Goal: Transaction & Acquisition: Book appointment/travel/reservation

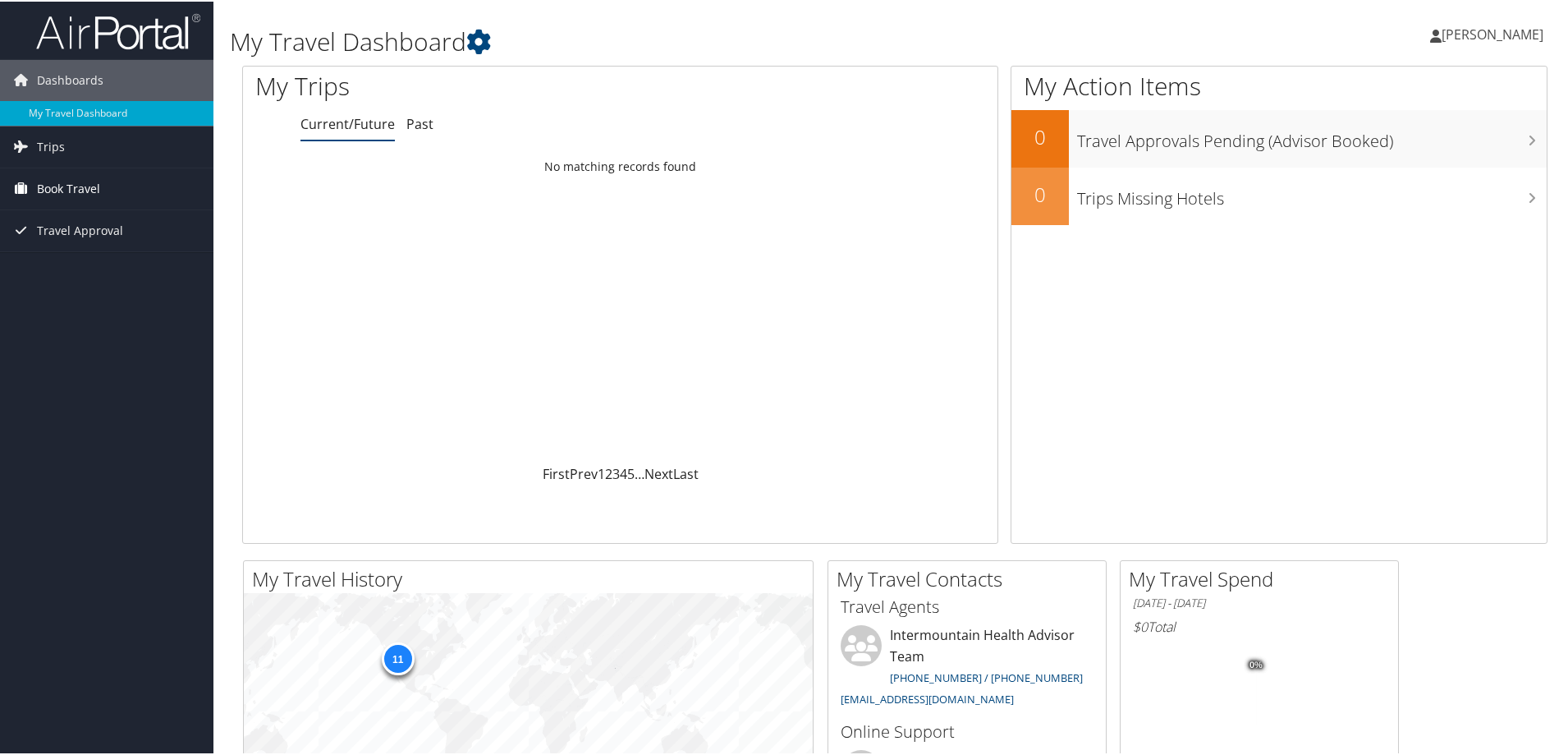
click at [74, 188] on span "Book Travel" at bounding box center [69, 188] width 64 height 41
click at [351, 131] on link "Current/Future" at bounding box center [348, 122] width 94 height 18
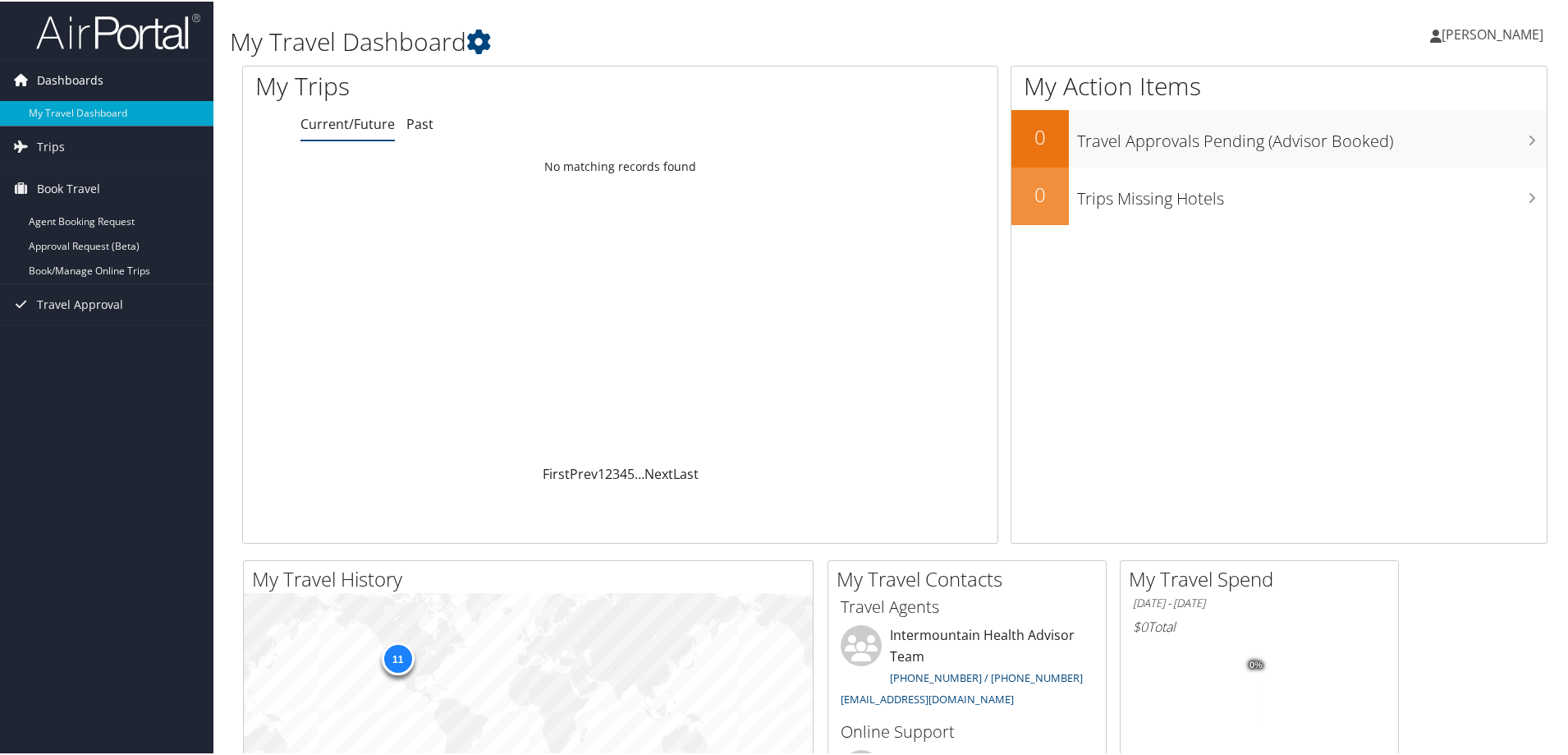
click at [107, 79] on link "Dashboards" at bounding box center [107, 79] width 213 height 41
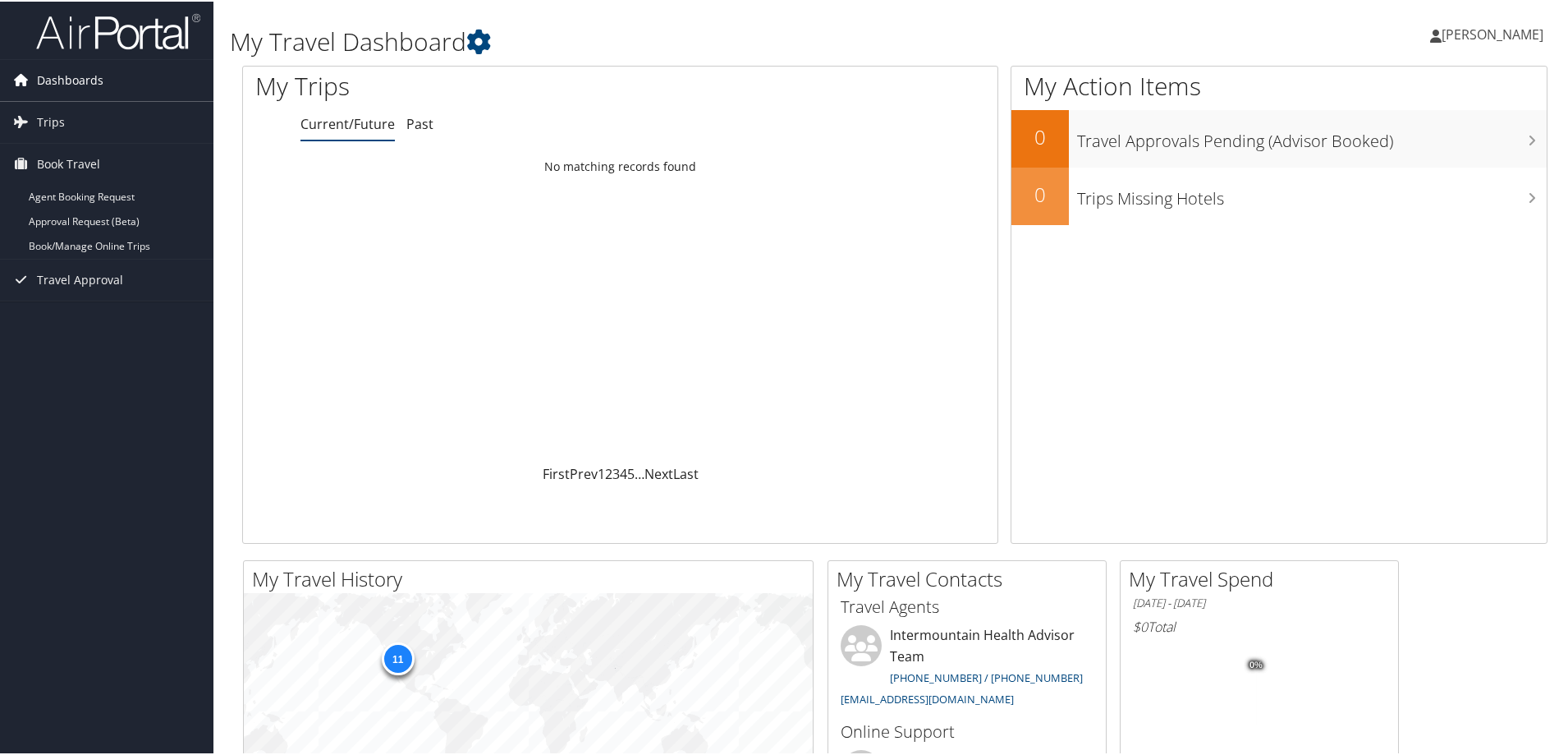
click at [67, 79] on span "Dashboards" at bounding box center [70, 79] width 67 height 41
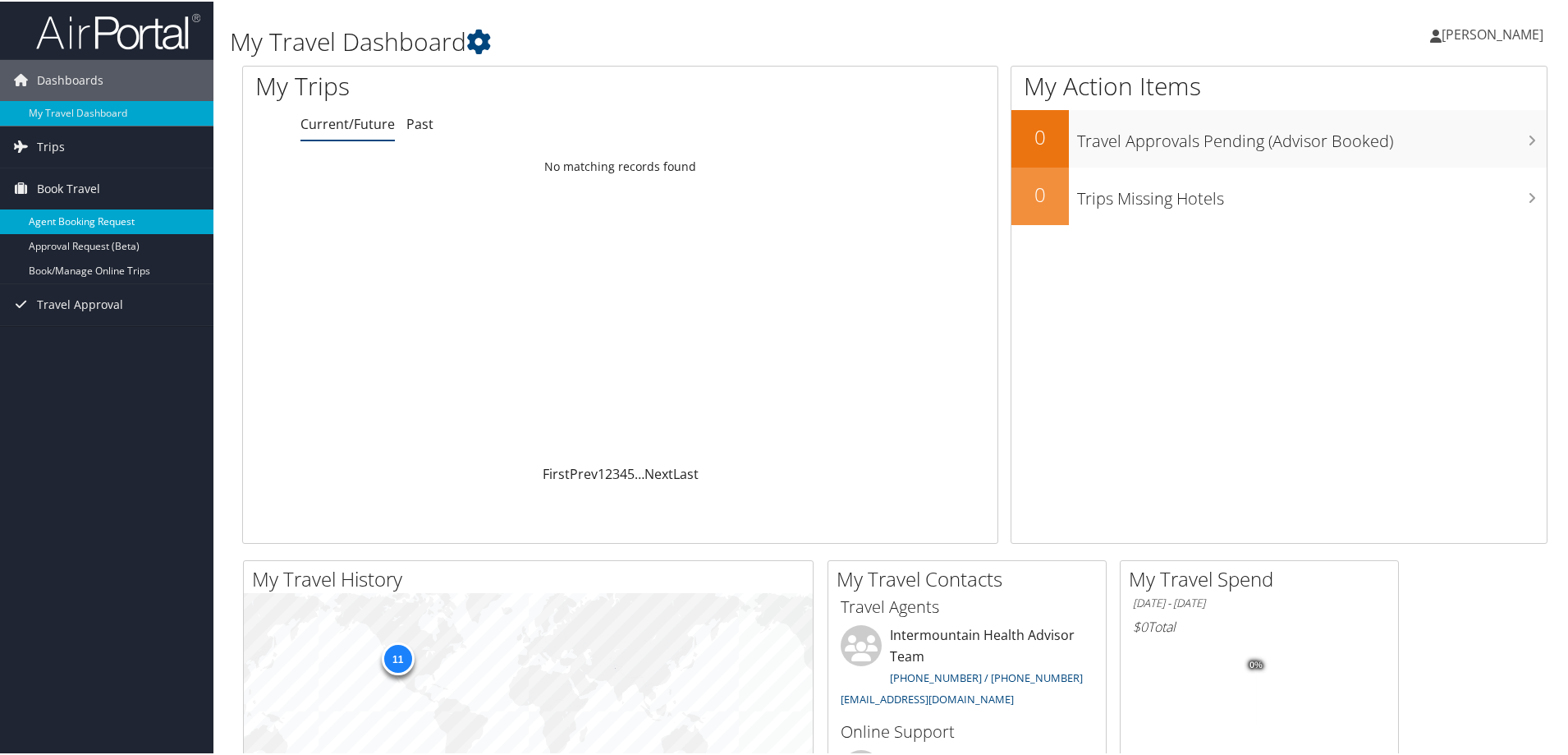
click at [60, 216] on link "Agent Booking Request" at bounding box center [107, 221] width 213 height 25
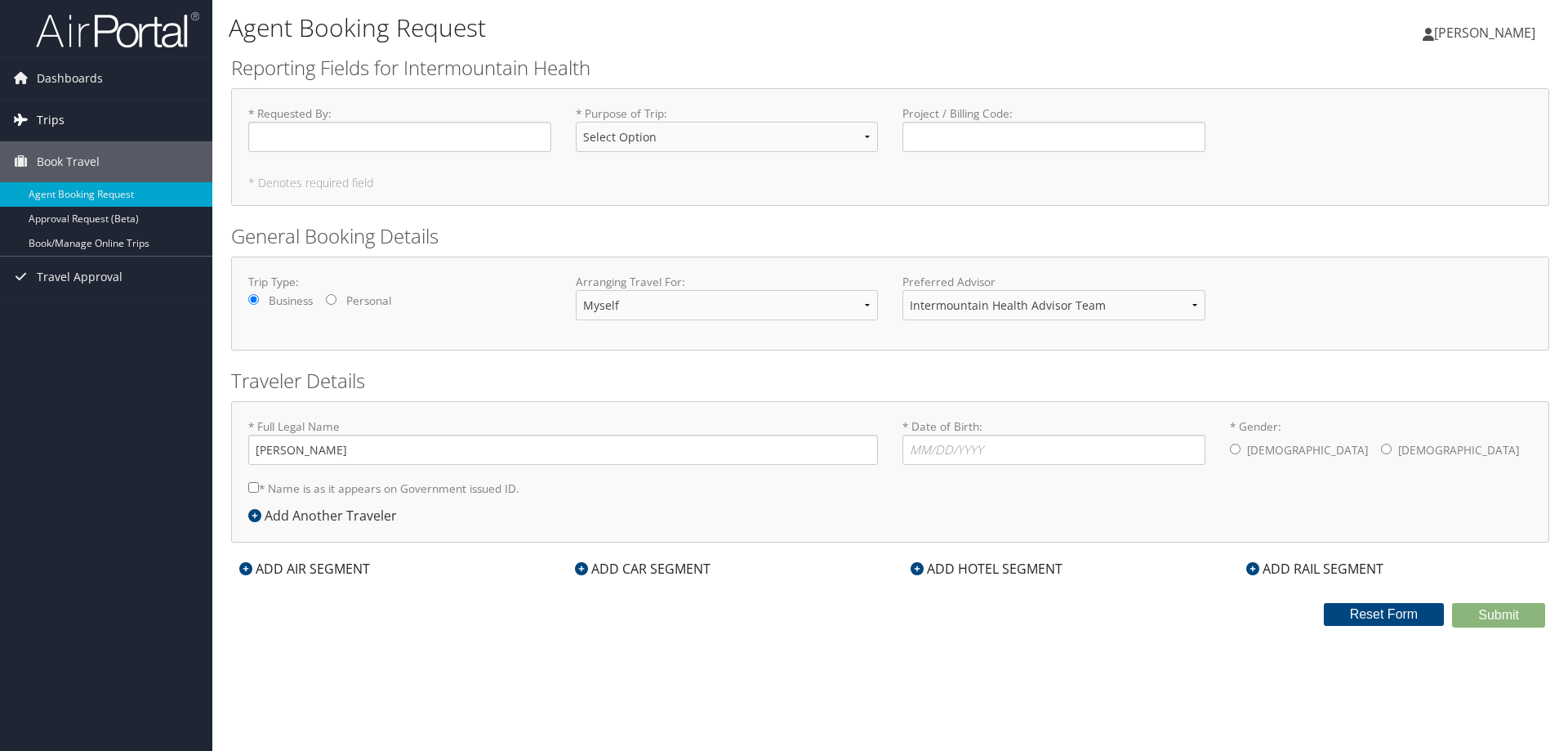
click at [44, 119] on span "Trips" at bounding box center [51, 120] width 28 height 41
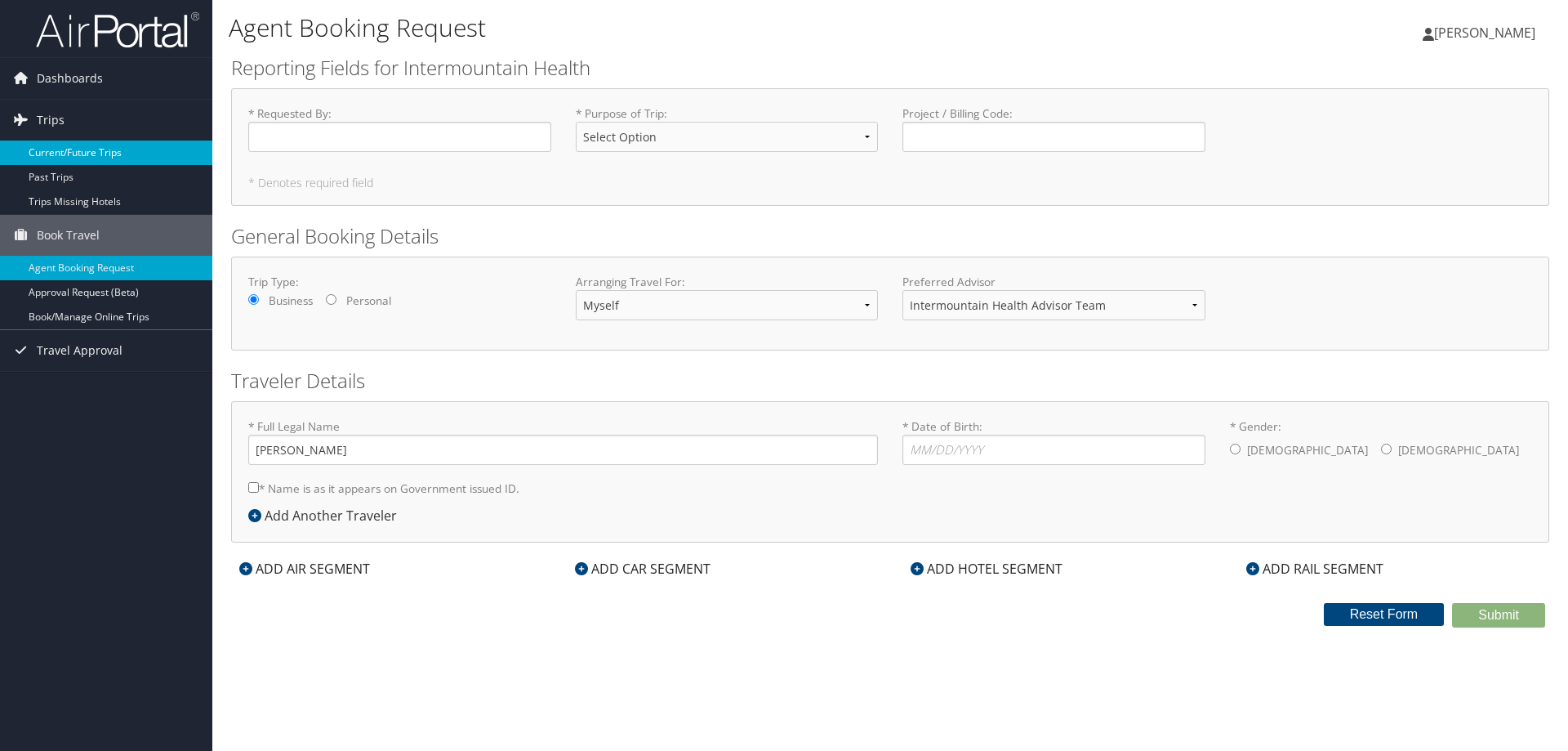
click at [78, 152] on link "Current/Future Trips" at bounding box center [106, 153] width 212 height 25
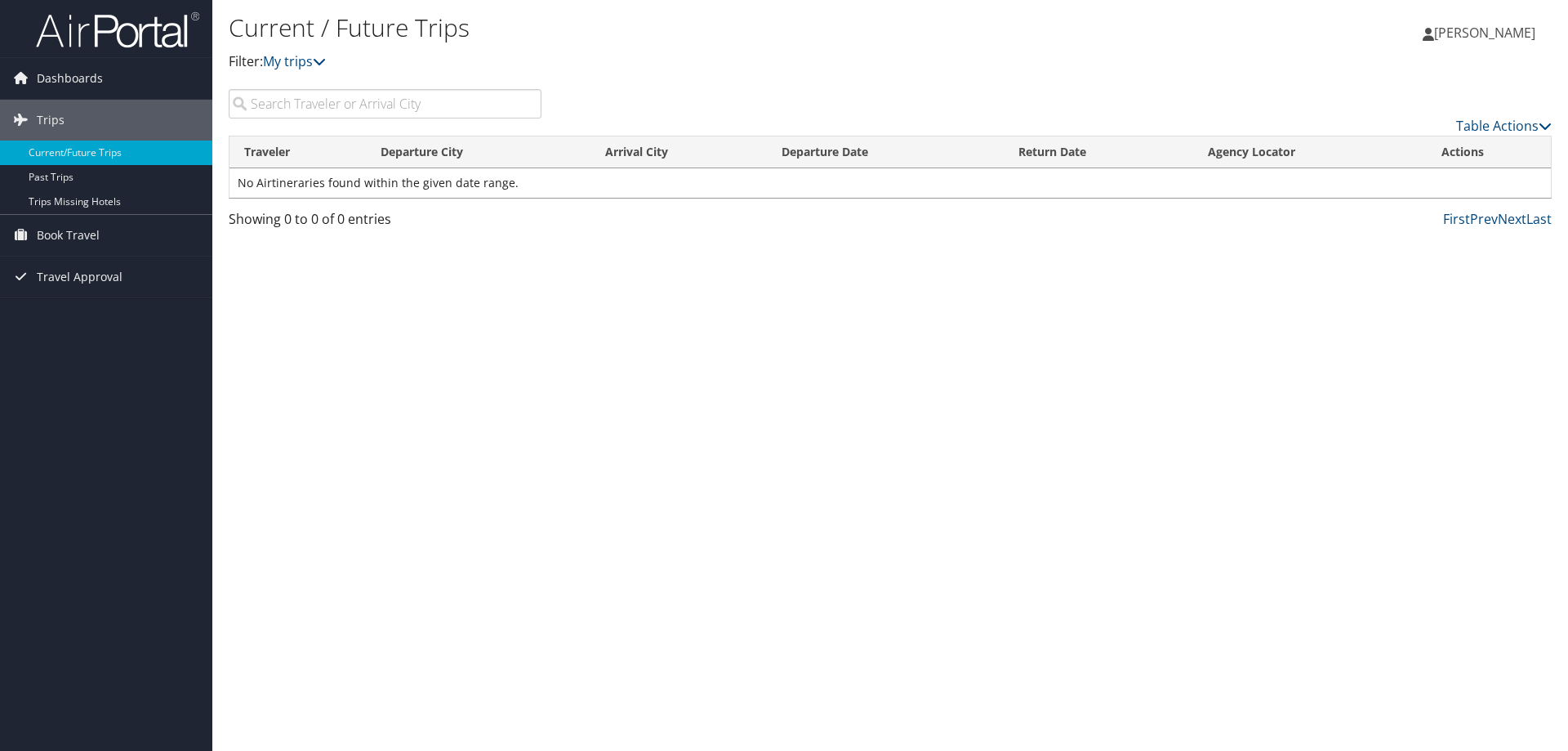
click at [312, 118] on input "search" at bounding box center [384, 104] width 313 height 30
type input "Las Vegas, NV"
click at [1513, 135] on link "Table Actions" at bounding box center [1504, 126] width 95 height 18
click at [535, 71] on div at bounding box center [784, 376] width 1568 height 751
click at [67, 238] on span "Book Travel" at bounding box center [68, 235] width 63 height 41
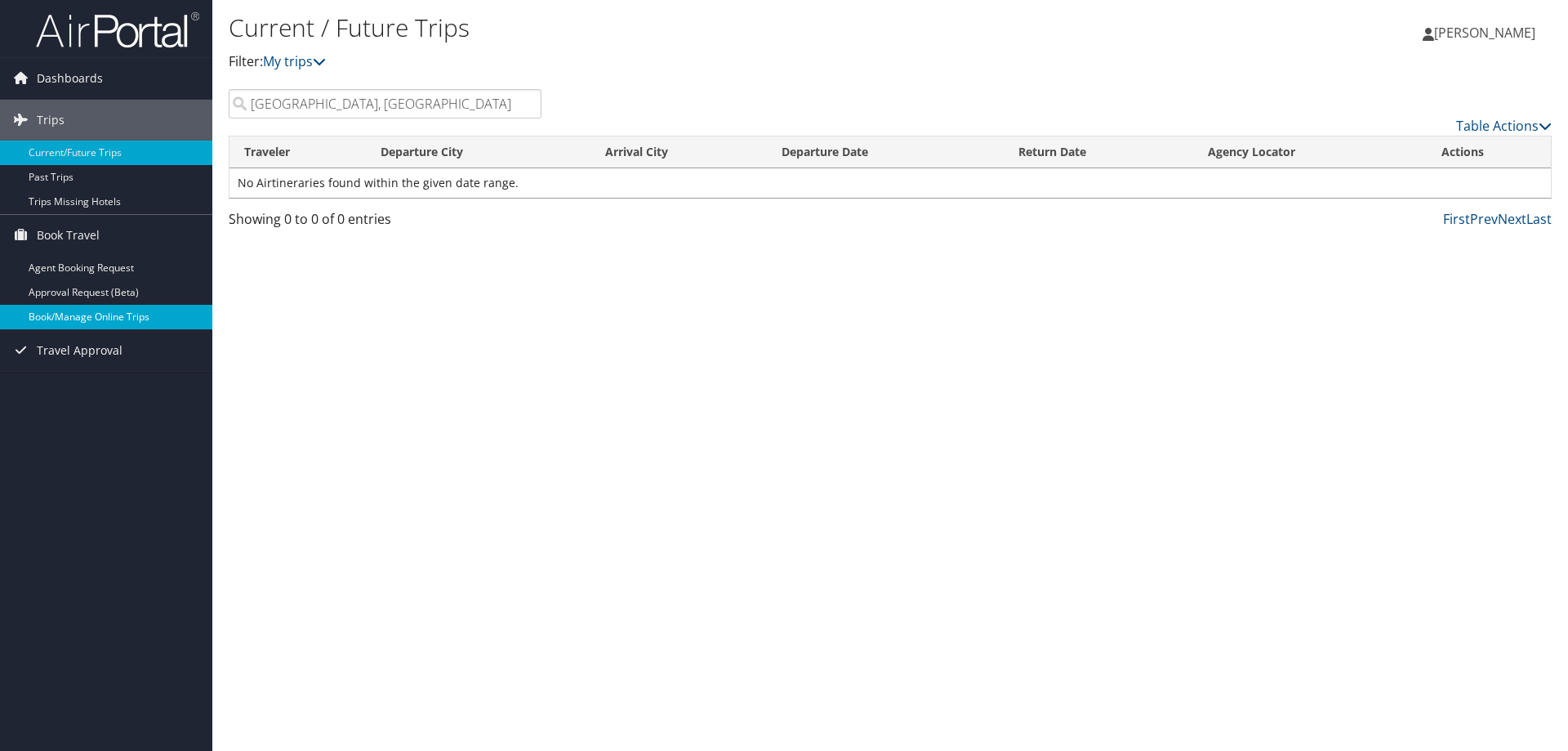
click at [71, 320] on link "Book/Manage Online Trips" at bounding box center [106, 317] width 212 height 25
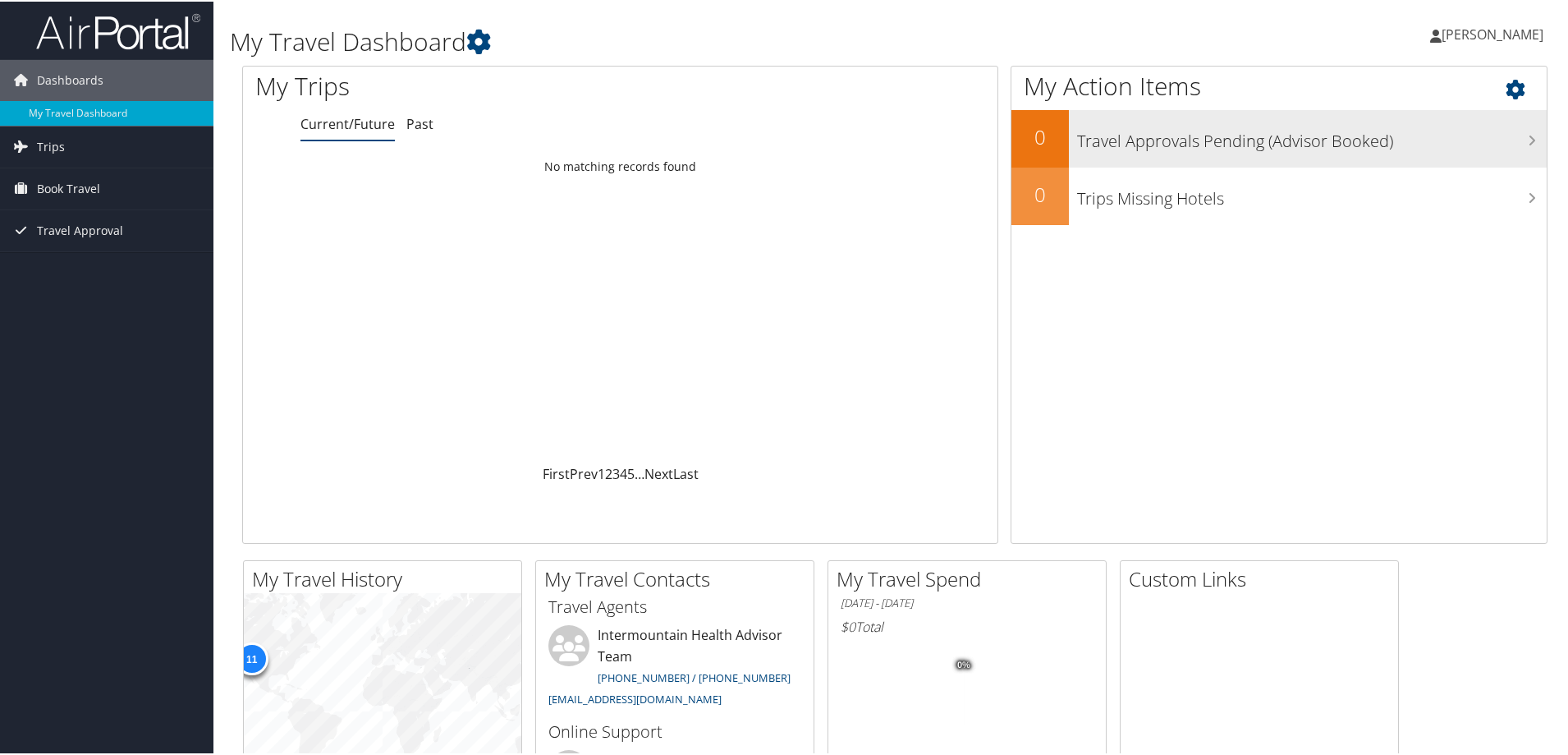
click at [1010, 151] on h3 "Travel Approvals Pending (Advisor Booked)" at bounding box center [1311, 135] width 470 height 31
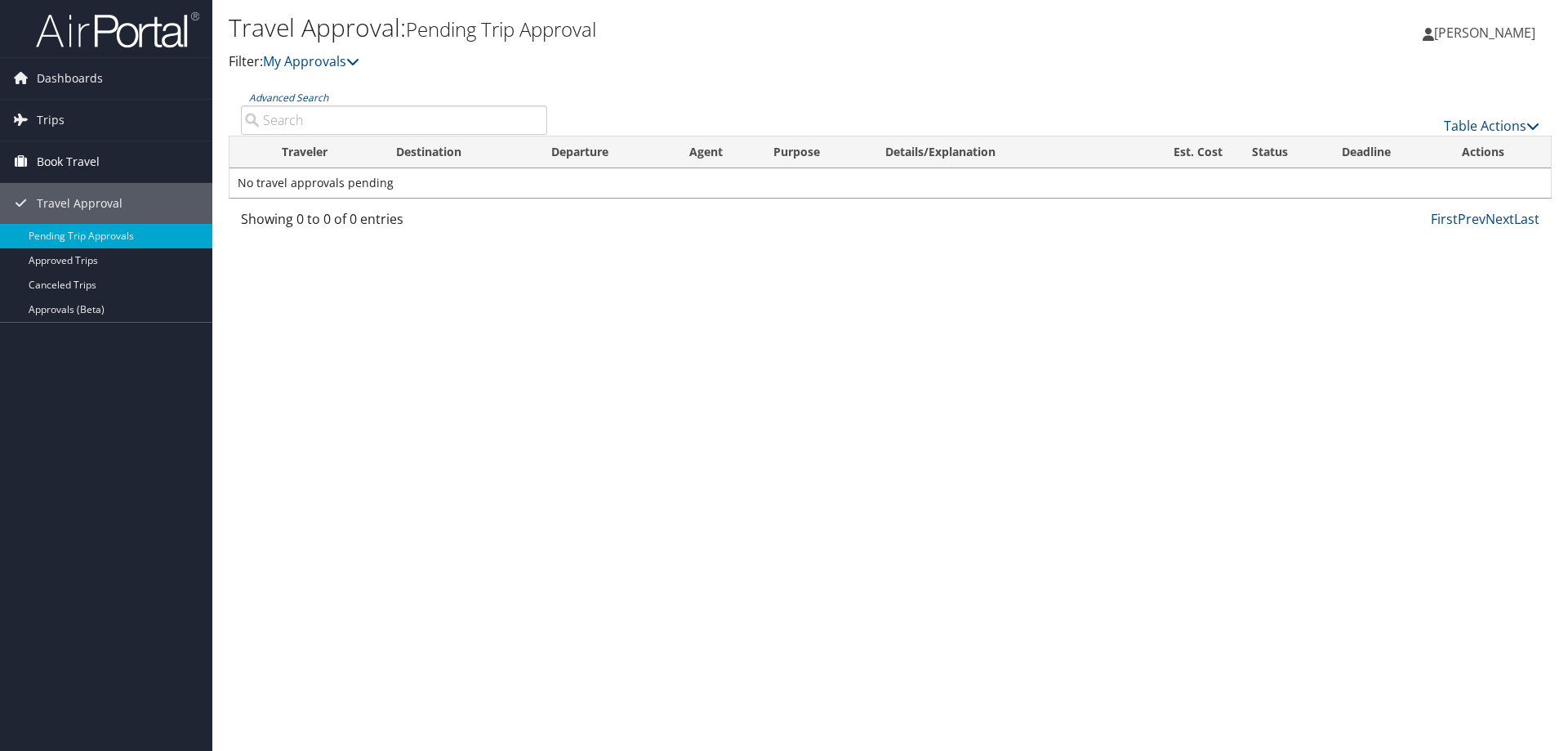
click at [82, 163] on span "Book Travel" at bounding box center [68, 162] width 63 height 41
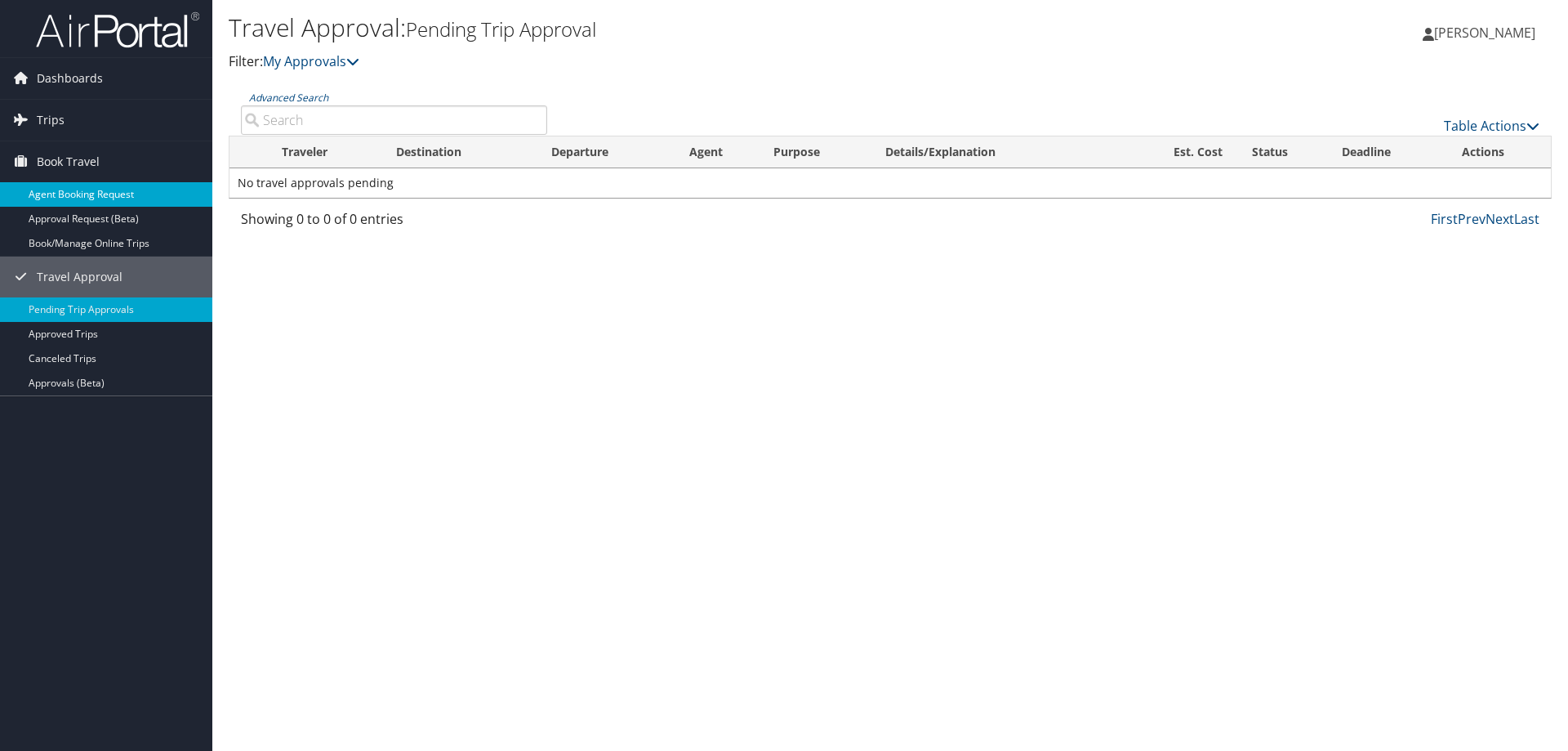
click at [85, 195] on link "Agent Booking Request" at bounding box center [106, 195] width 212 height 25
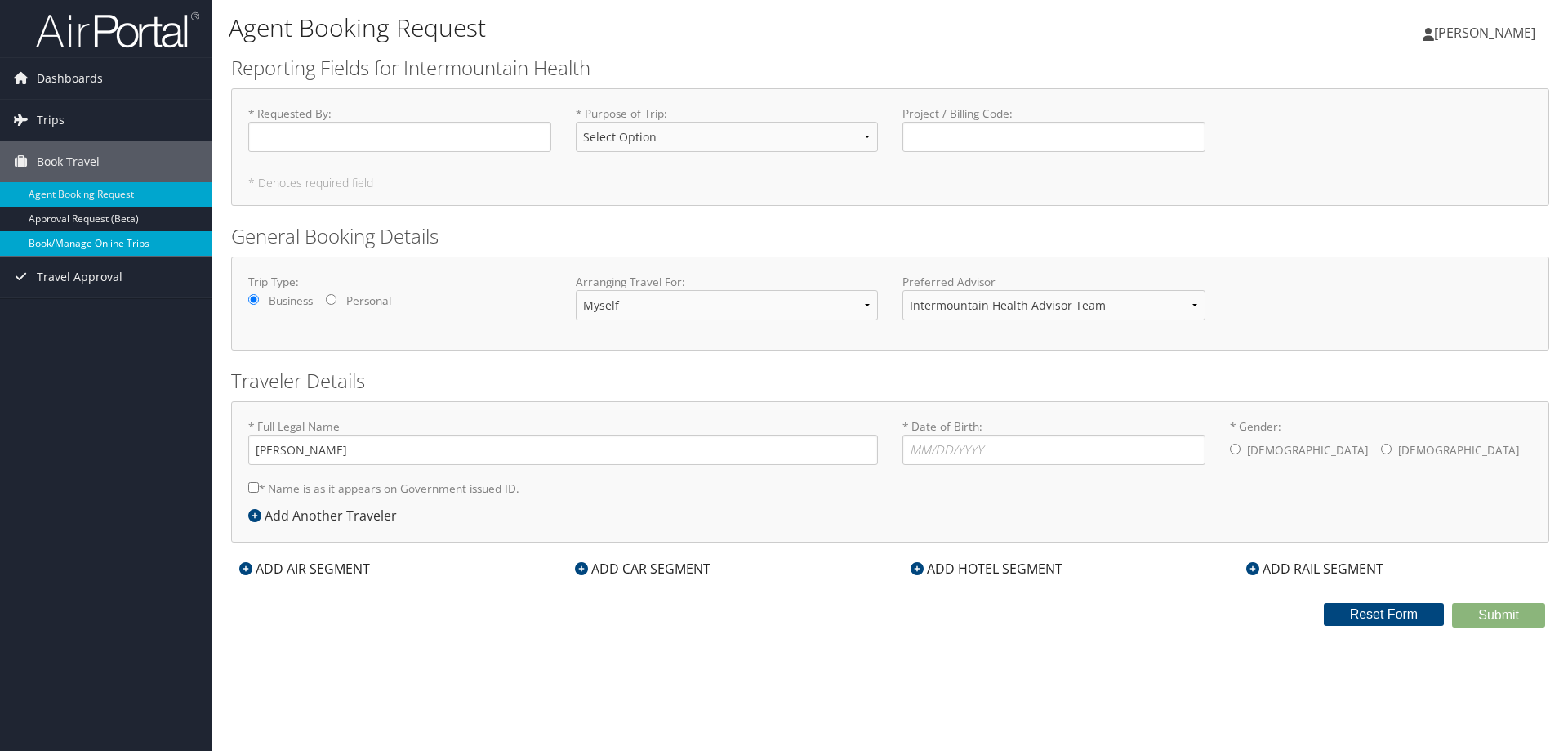
click at [119, 248] on link "Book/Manage Online Trips" at bounding box center [106, 243] width 212 height 25
